Goal: Transaction & Acquisition: Purchase product/service

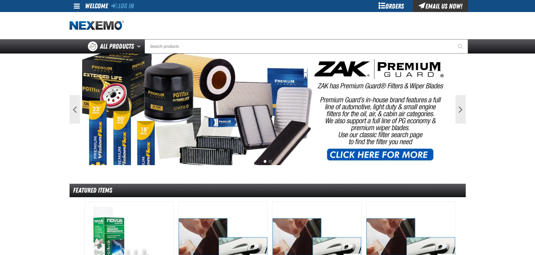
click at [386, 7] on div "Orders" at bounding box center [391, 6] width 43 height 12
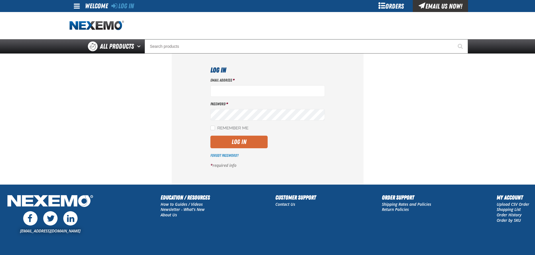
type input "byoung03@vtaig.com"
click at [239, 143] on button "Log In" at bounding box center [238, 142] width 57 height 13
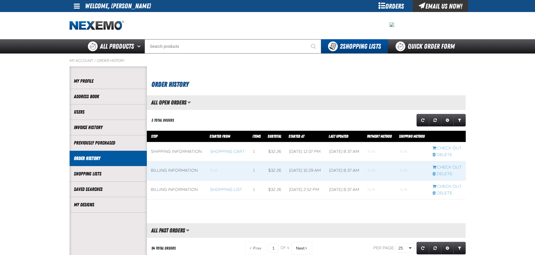
scroll to position [0, 0]
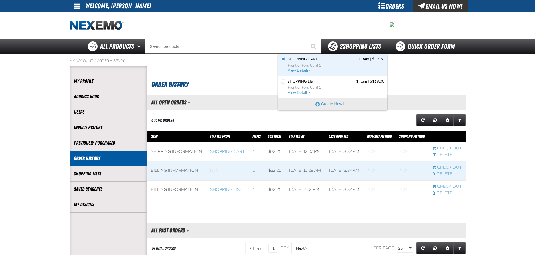
click at [368, 44] on span "2 Shopping Lists" at bounding box center [359, 46] width 41 height 8
click at [293, 58] on span "Shopping Cart" at bounding box center [302, 59] width 30 height 5
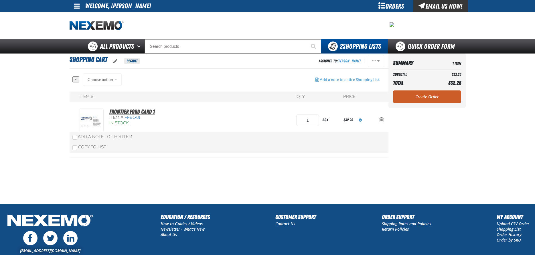
click at [125, 112] on link "Frontier Ford Card 1" at bounding box center [131, 111] width 45 height 7
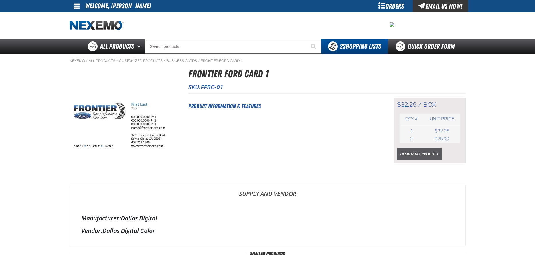
click at [419, 153] on link "Design My Product" at bounding box center [419, 154] width 45 height 13
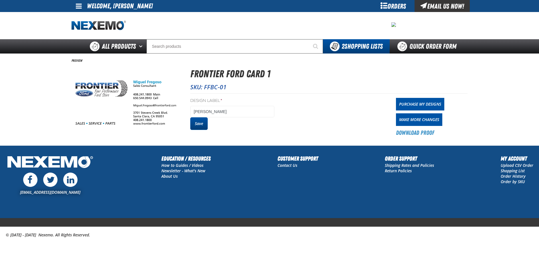
click at [203, 126] on button "Save" at bounding box center [198, 123] width 17 height 13
click at [426, 101] on link "Purchase My Designs" at bounding box center [420, 104] width 48 height 13
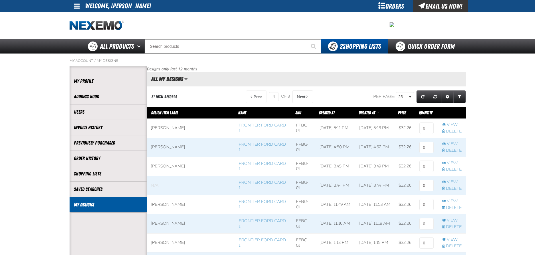
scroll to position [0, 0]
click at [427, 126] on input at bounding box center [426, 127] width 14 height 11
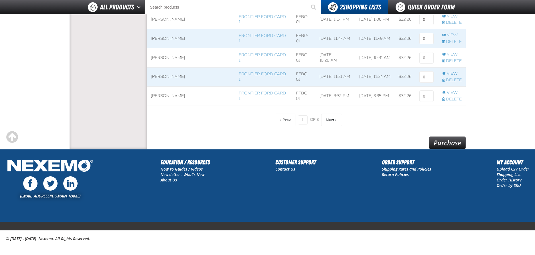
scroll to position [480, 0]
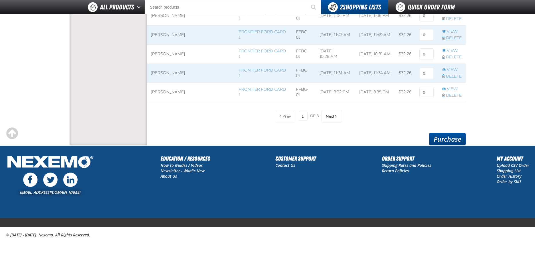
type input "1"
click at [443, 139] on link "Purchase" at bounding box center [447, 139] width 37 height 13
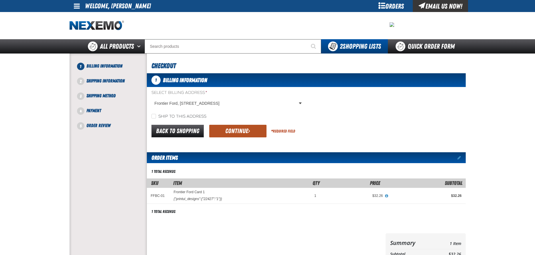
click at [242, 129] on button "Continue" at bounding box center [237, 131] width 57 height 13
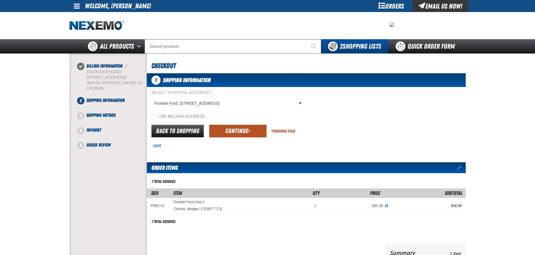
click at [241, 131] on button "Continue" at bounding box center [237, 131] width 57 height 13
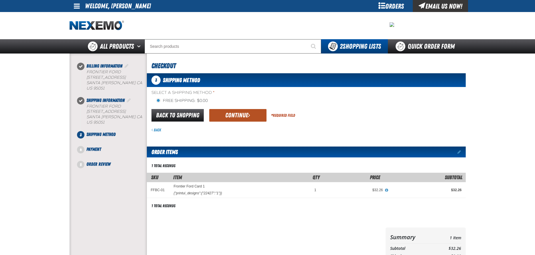
click at [238, 115] on button "Continue" at bounding box center [237, 115] width 57 height 13
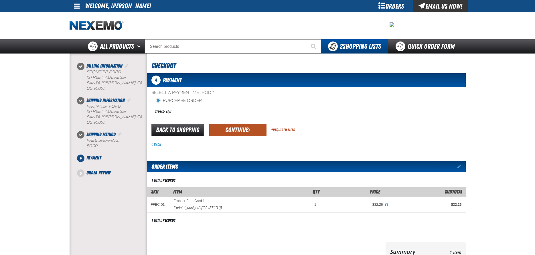
click at [239, 130] on button "Continue" at bounding box center [237, 130] width 57 height 13
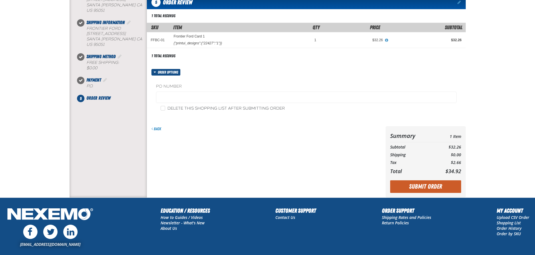
scroll to position [114, 0]
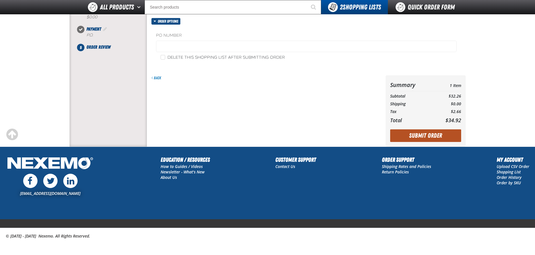
click at [422, 136] on button "Submit Order" at bounding box center [425, 135] width 71 height 13
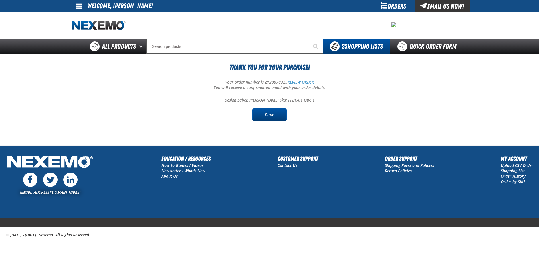
click at [266, 113] on link "Done" at bounding box center [269, 114] width 34 height 13
